Goal: Task Accomplishment & Management: Manage account settings

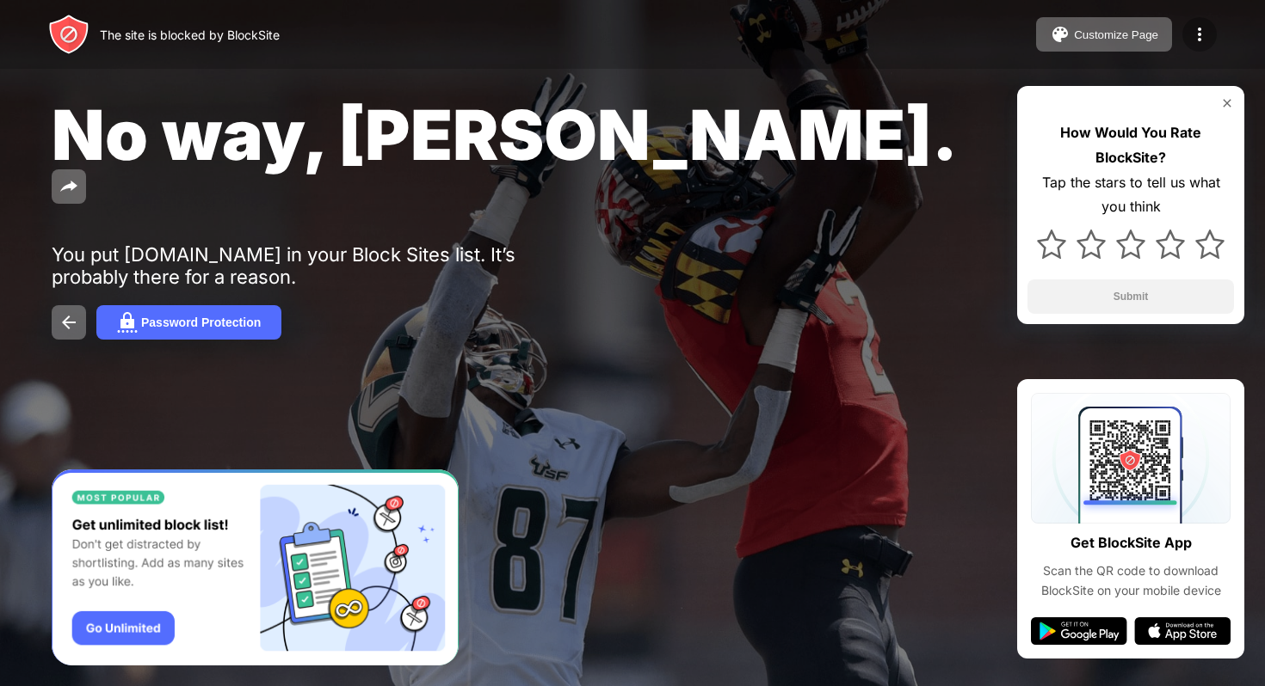
click at [1197, 22] on div at bounding box center [1199, 34] width 34 height 34
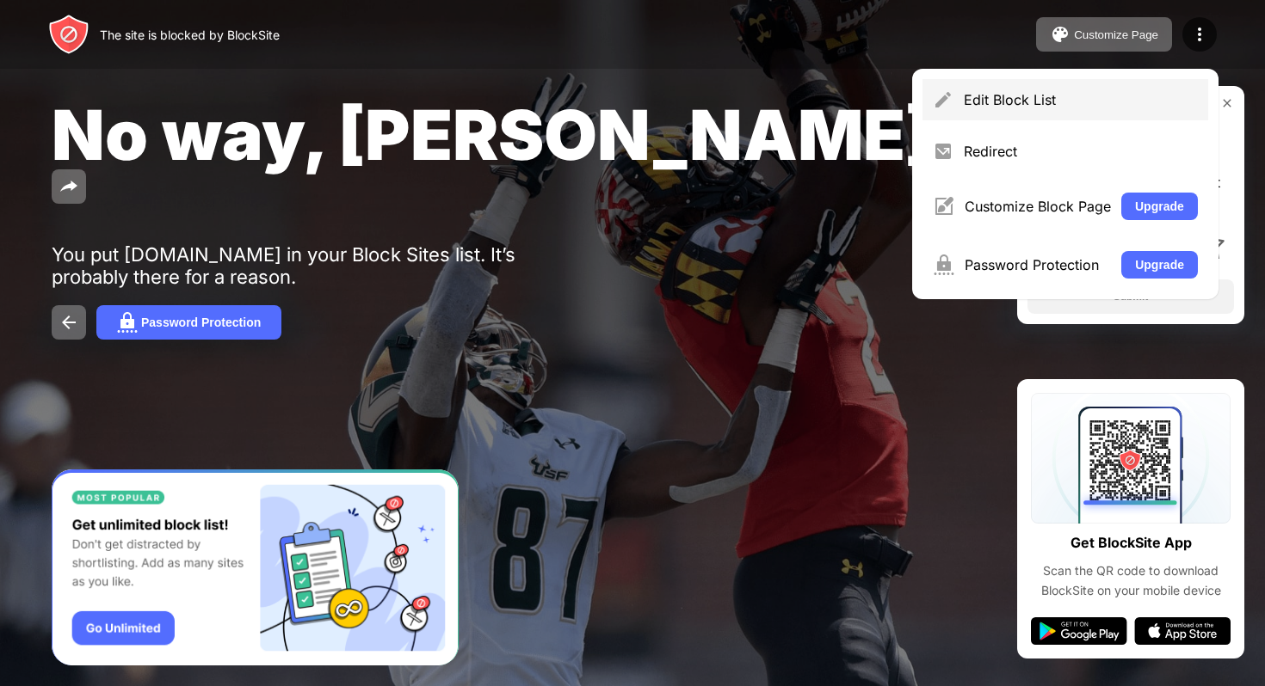
click at [976, 94] on div "Edit Block List" at bounding box center [1081, 99] width 234 height 17
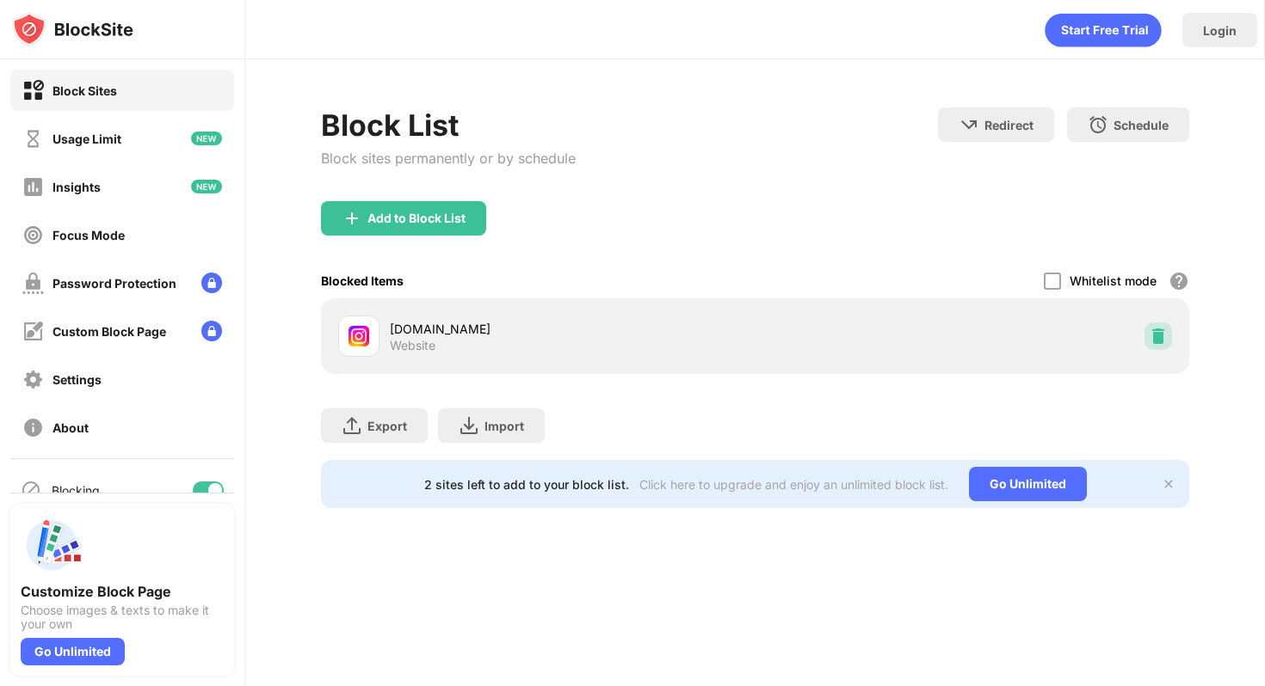
click at [1163, 324] on div at bounding box center [1158, 337] width 28 height 28
